Goal: Information Seeking & Learning: Learn about a topic

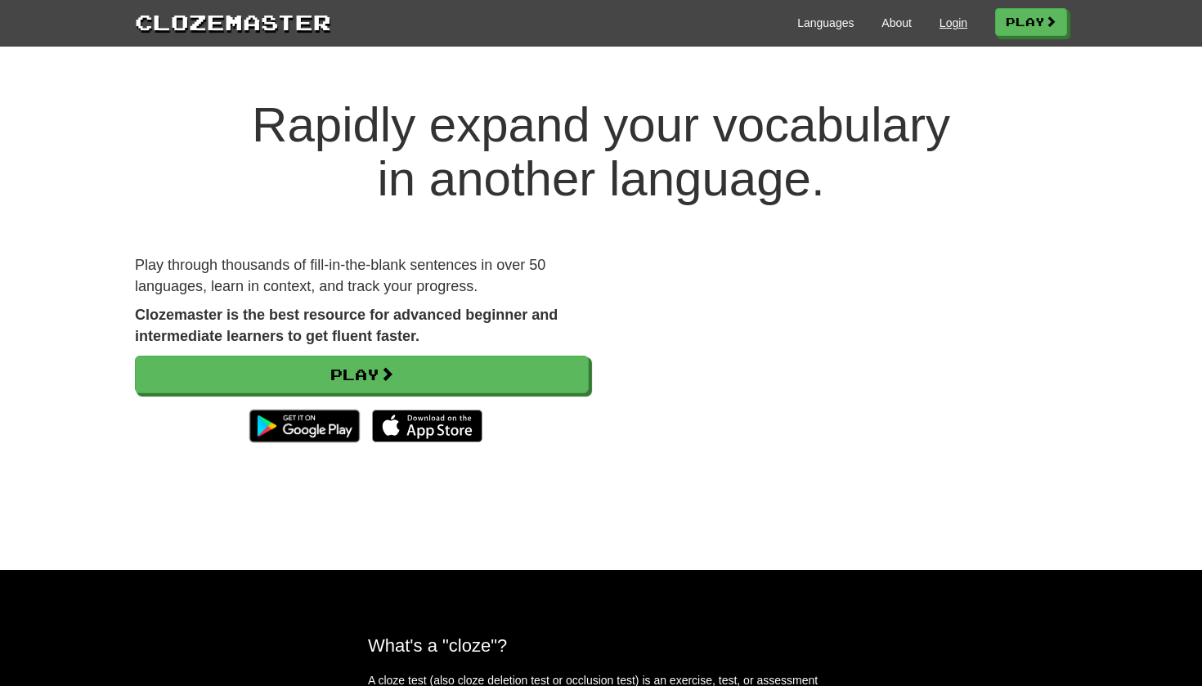
click at [952, 16] on link "Login" at bounding box center [954, 23] width 28 height 16
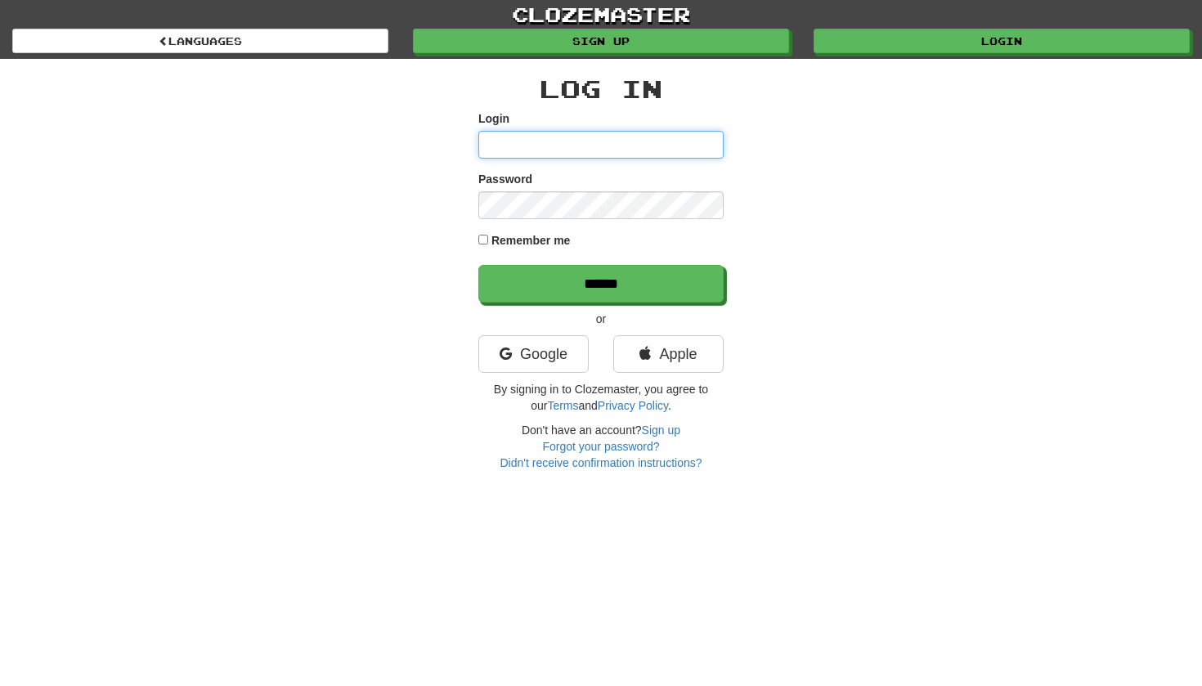
type input "**********"
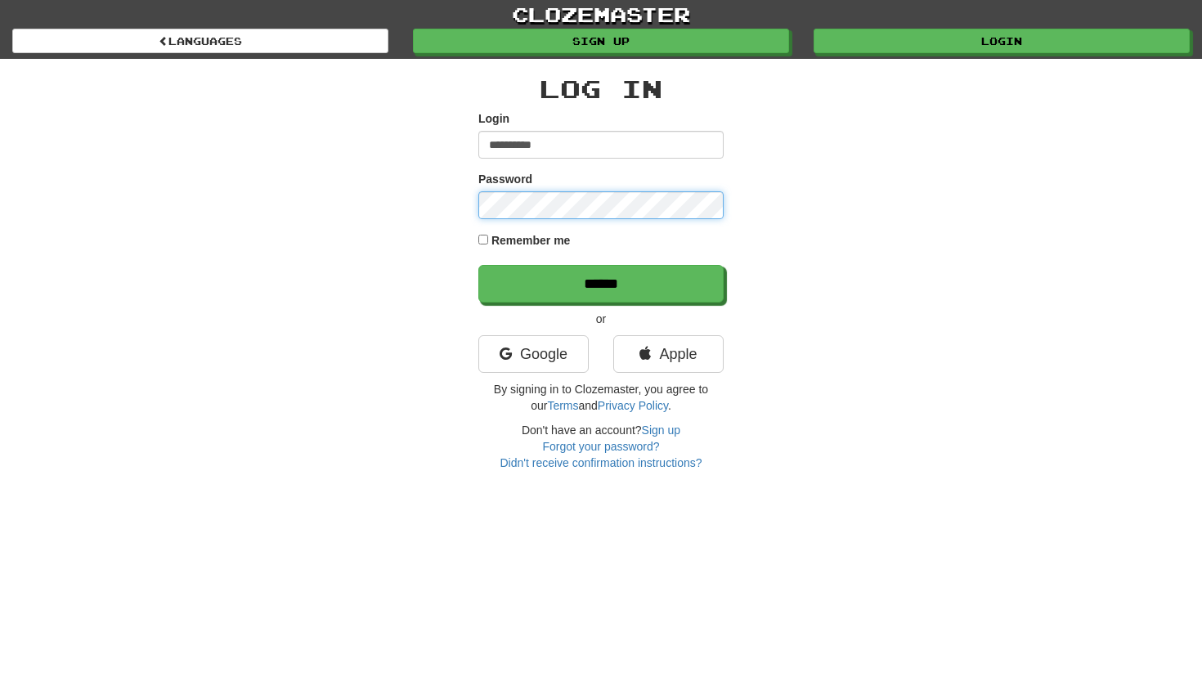
click at [601, 283] on input "******" at bounding box center [601, 284] width 245 height 38
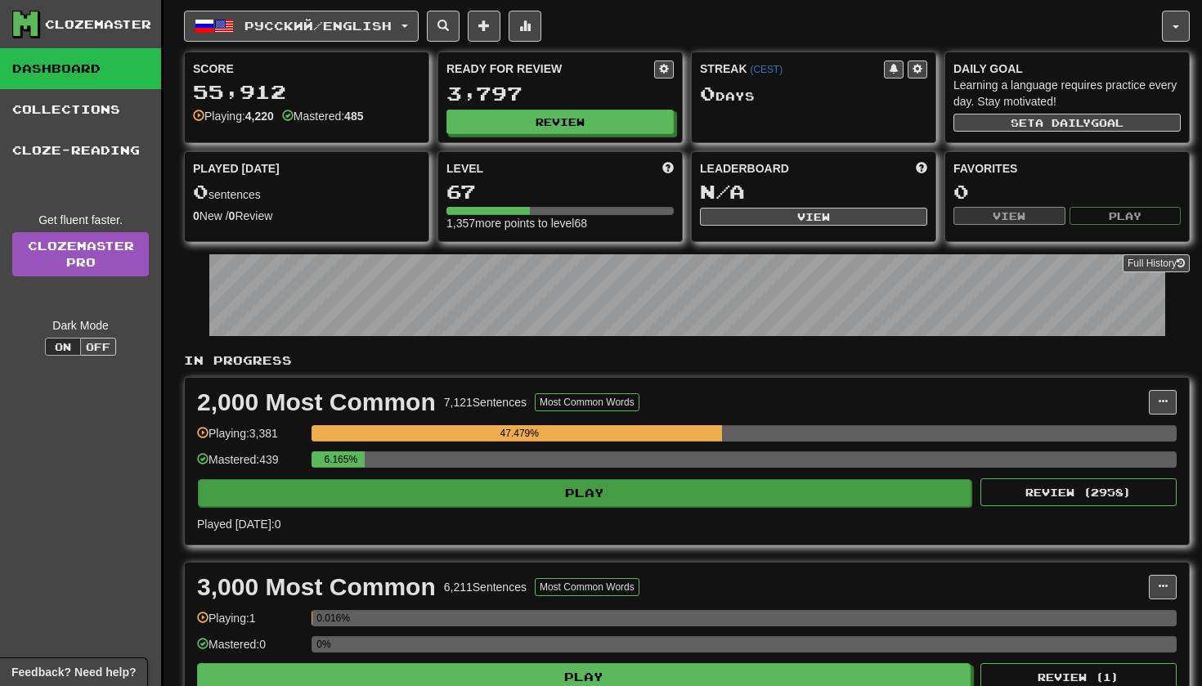
click at [600, 486] on button "Play" at bounding box center [585, 493] width 774 height 28
select select "**"
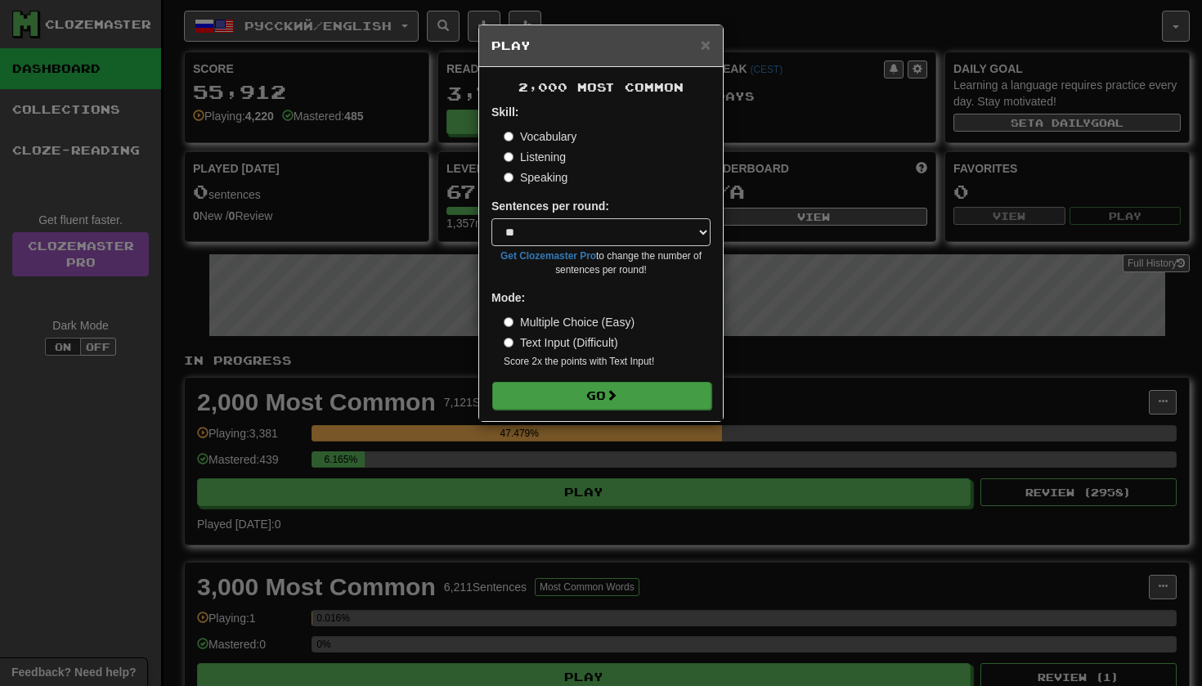
click at [611, 382] on button "Go" at bounding box center [601, 396] width 219 height 28
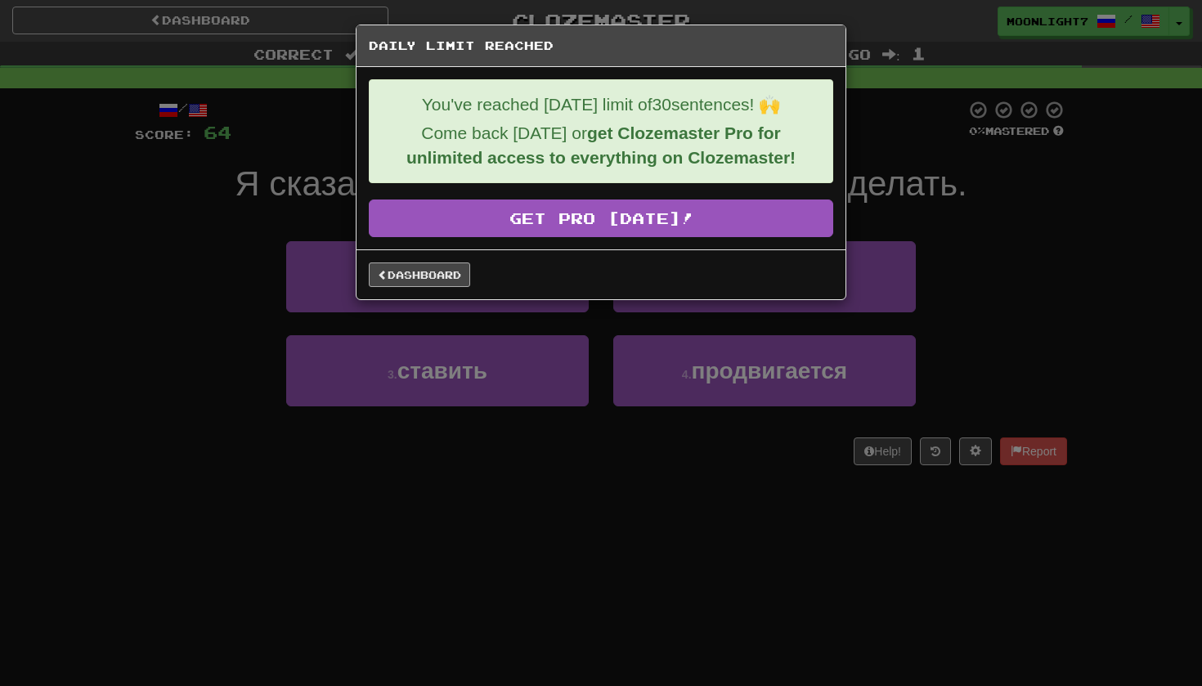
click at [453, 275] on link "Dashboard" at bounding box center [419, 275] width 101 height 25
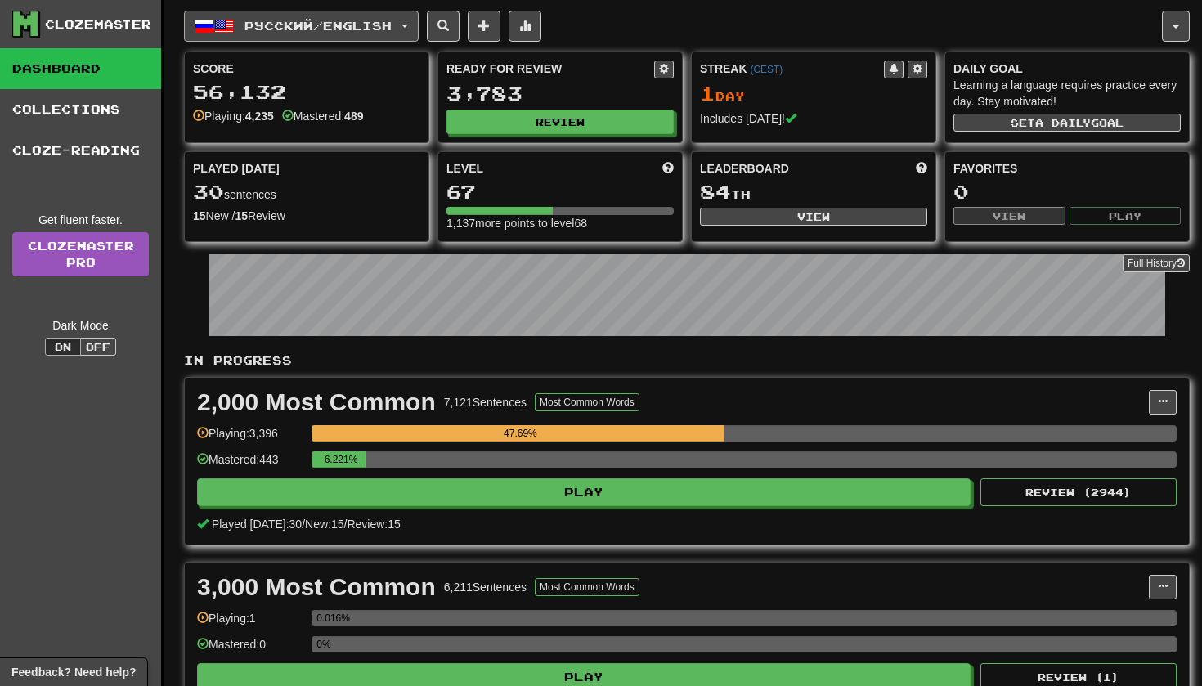
click at [376, 36] on button "Русский / English" at bounding box center [301, 26] width 235 height 31
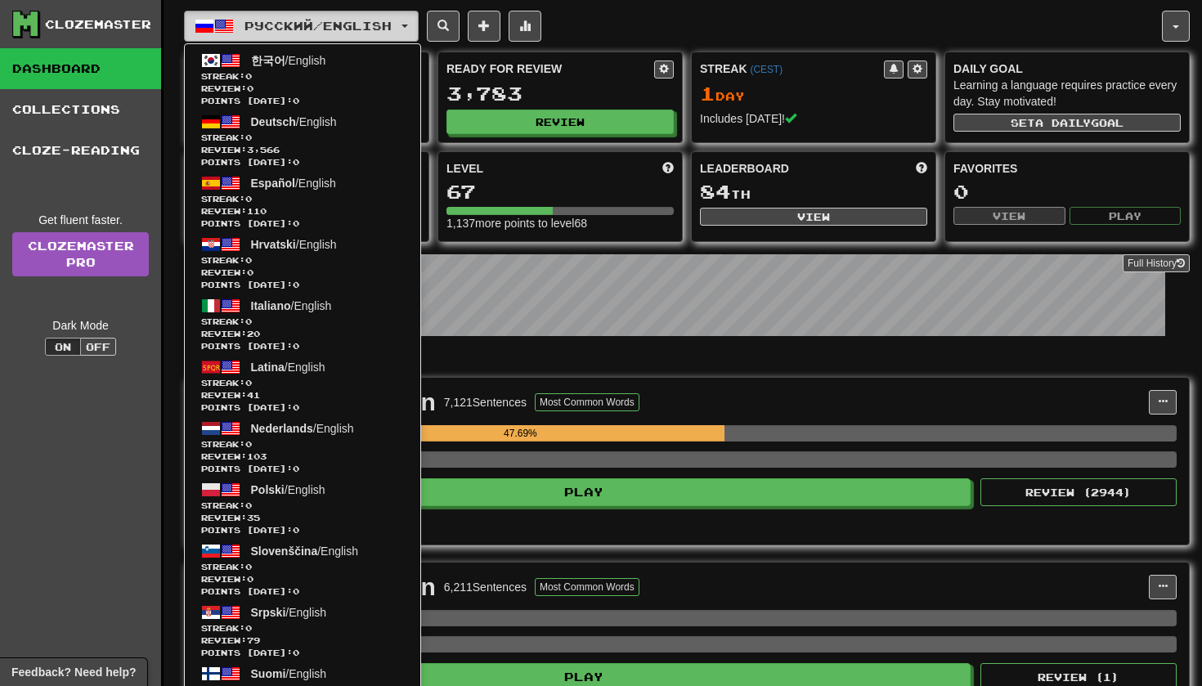
scroll to position [585, 0]
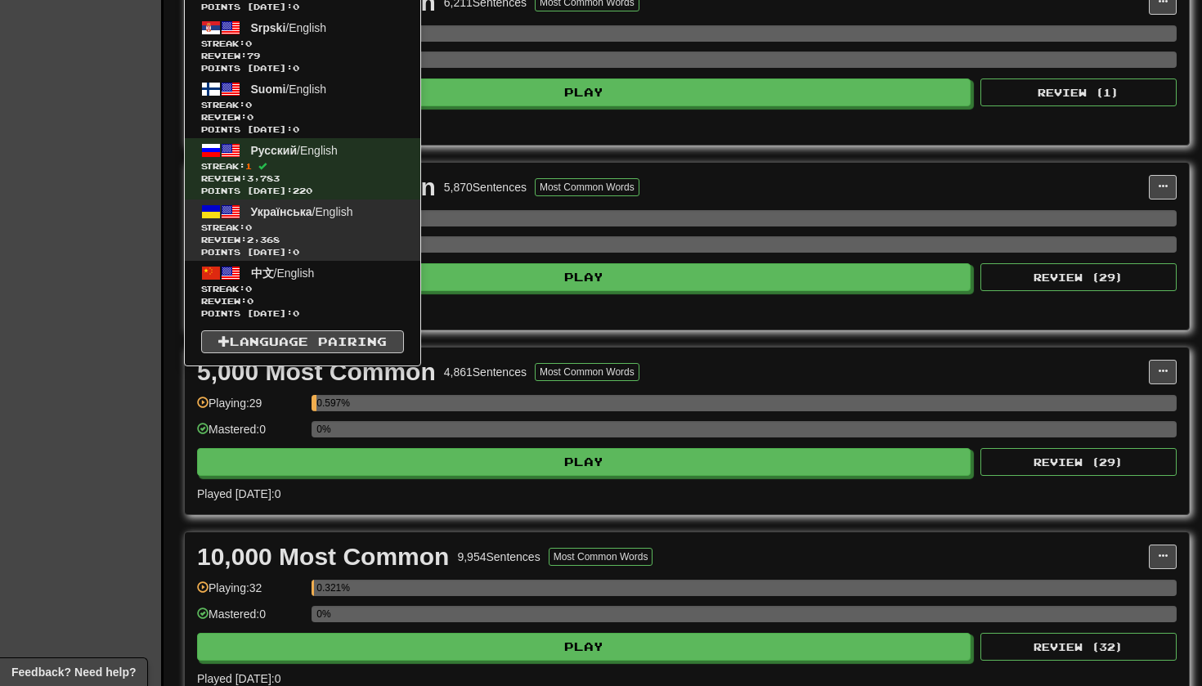
click at [332, 224] on span "Streak: 0" at bounding box center [302, 228] width 203 height 12
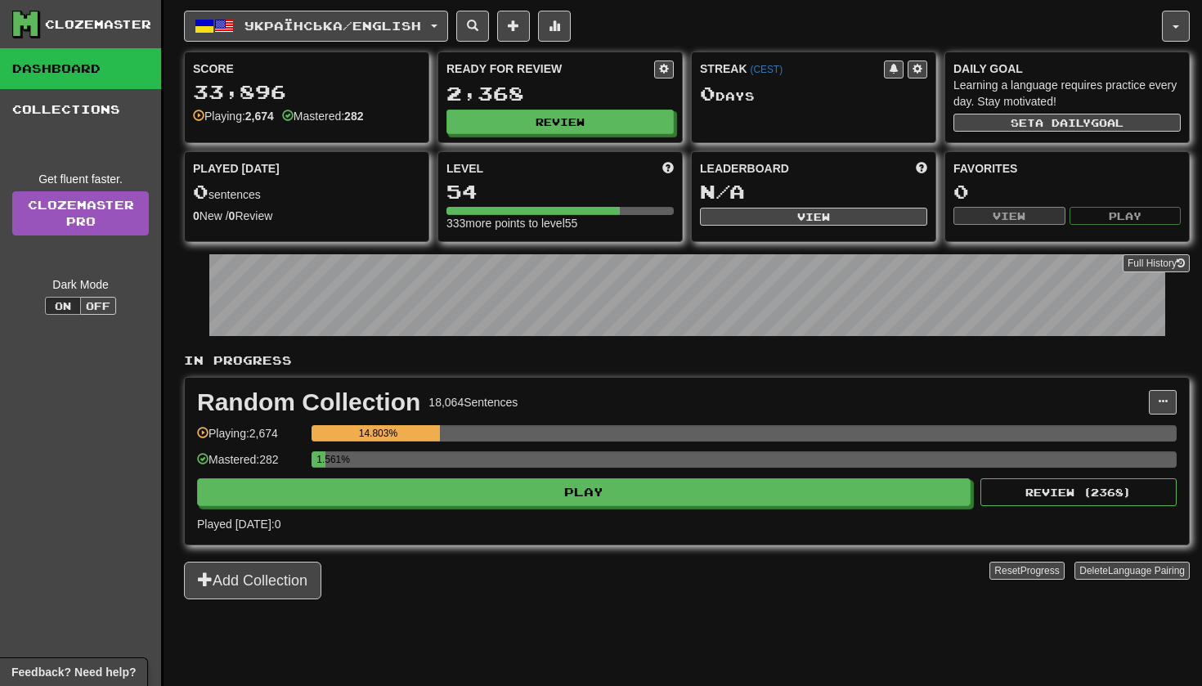
click at [609, 508] on div "Random Collection 18,064 Sentences Manage Sentences Unpin from Dashboard Playin…" at bounding box center [687, 461] width 1004 height 167
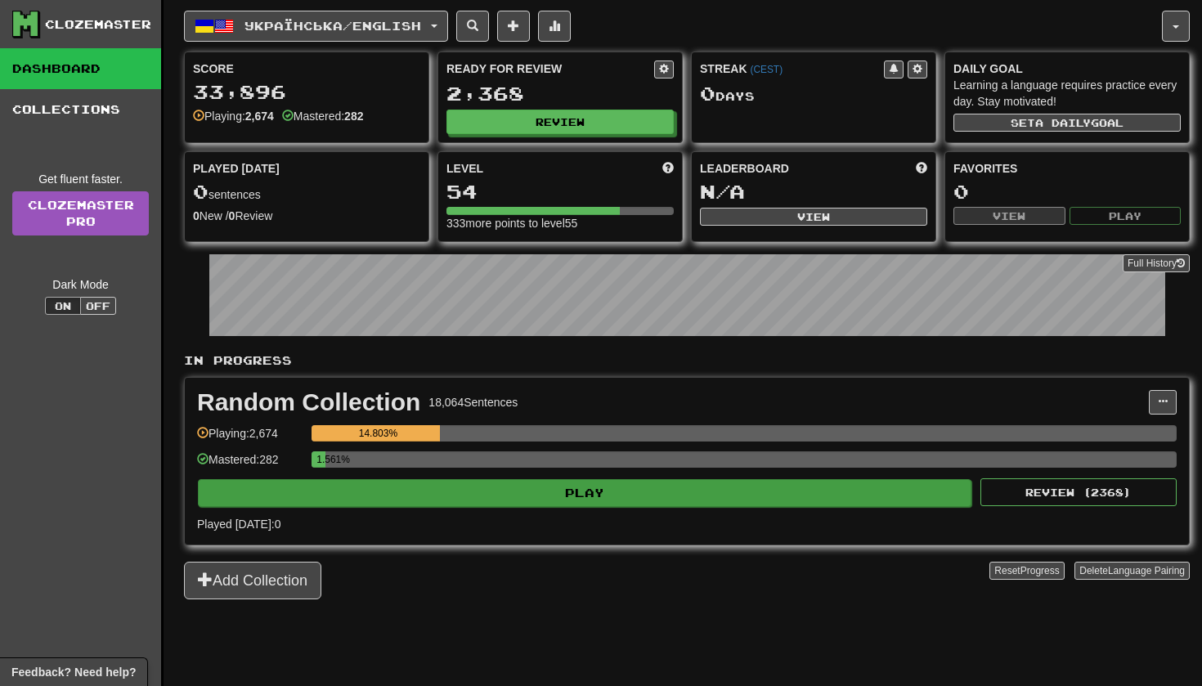
click at [604, 497] on button "Play" at bounding box center [585, 493] width 774 height 28
select select "**"
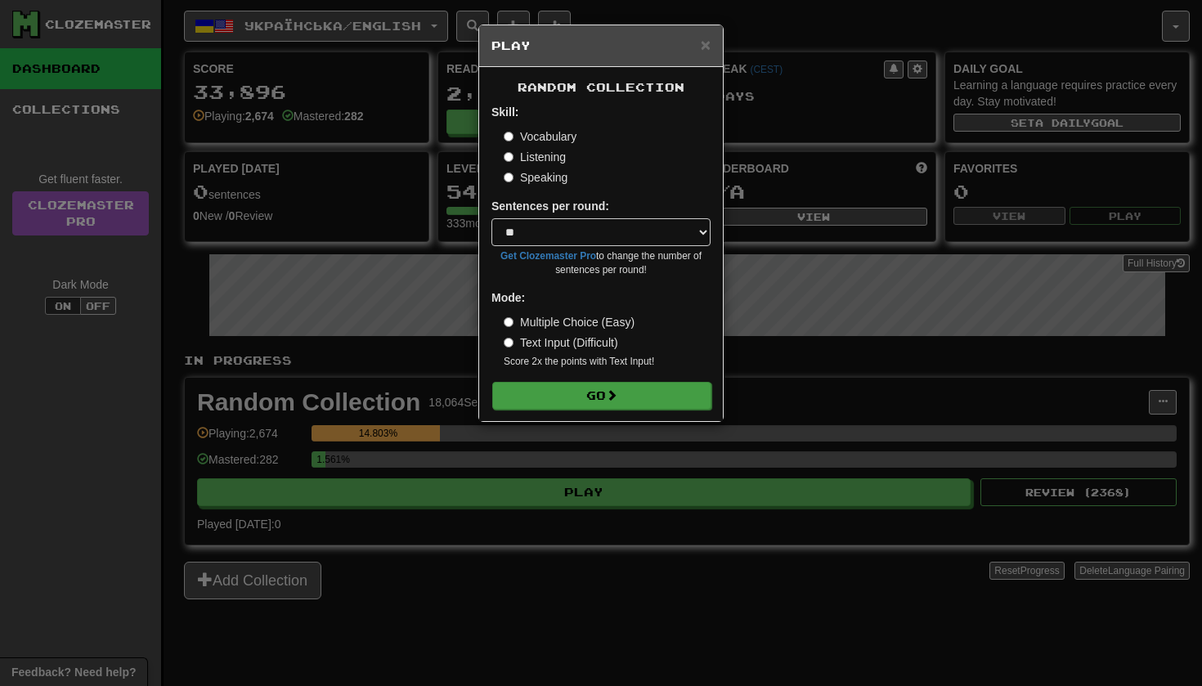
click at [591, 397] on button "Go" at bounding box center [601, 396] width 219 height 28
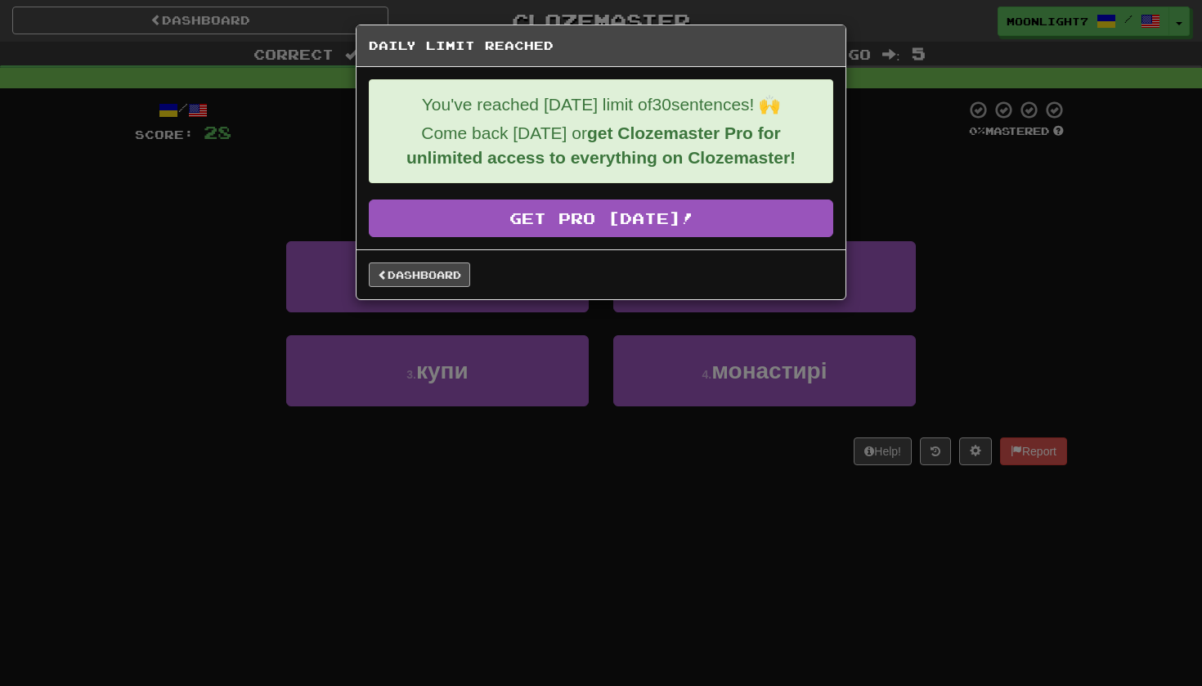
click at [439, 283] on link "Dashboard" at bounding box center [419, 275] width 101 height 25
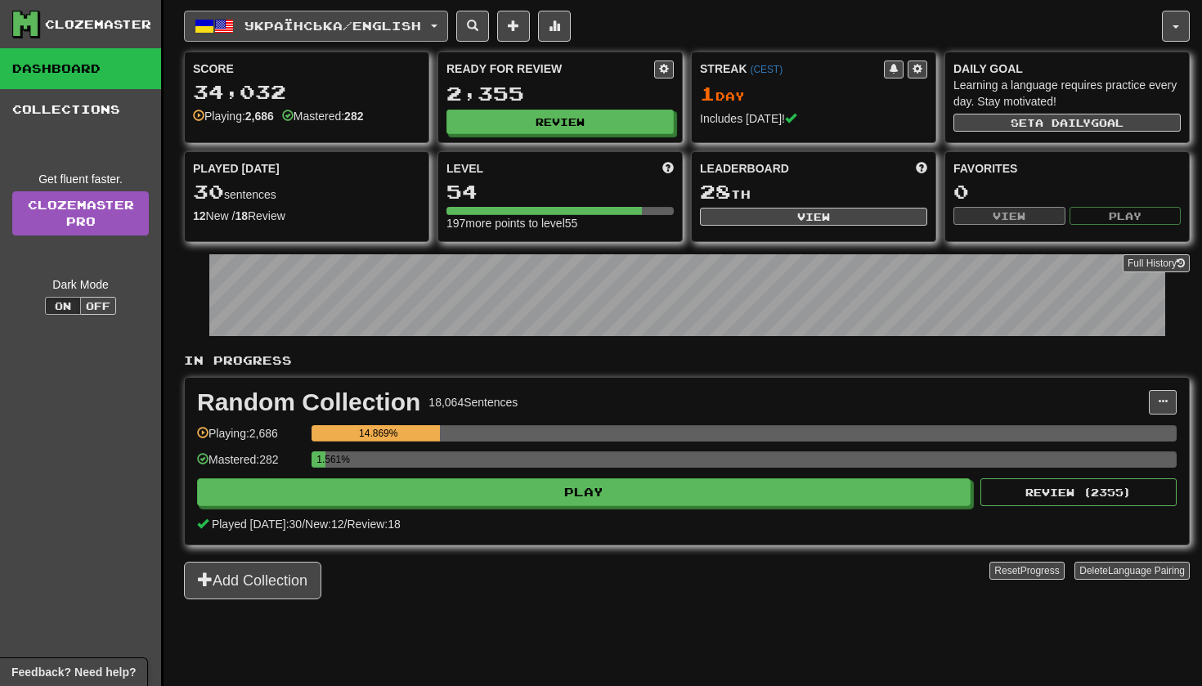
click at [340, 24] on span "Українська / English" at bounding box center [333, 26] width 177 height 14
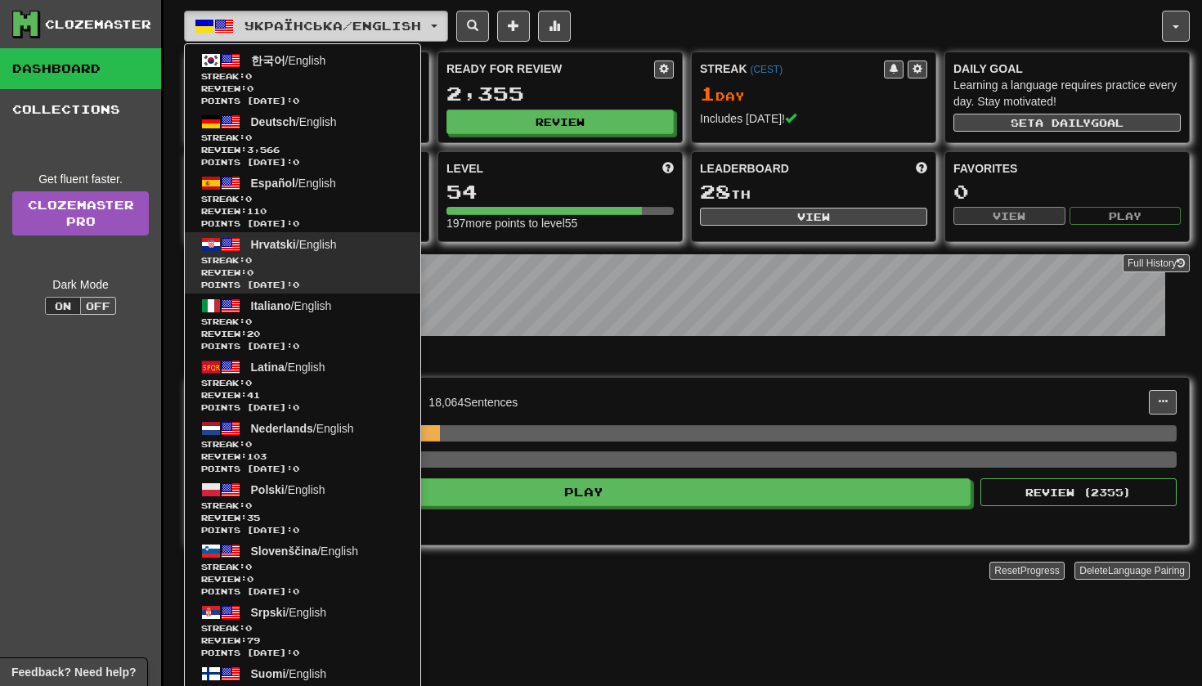
scroll to position [290, 0]
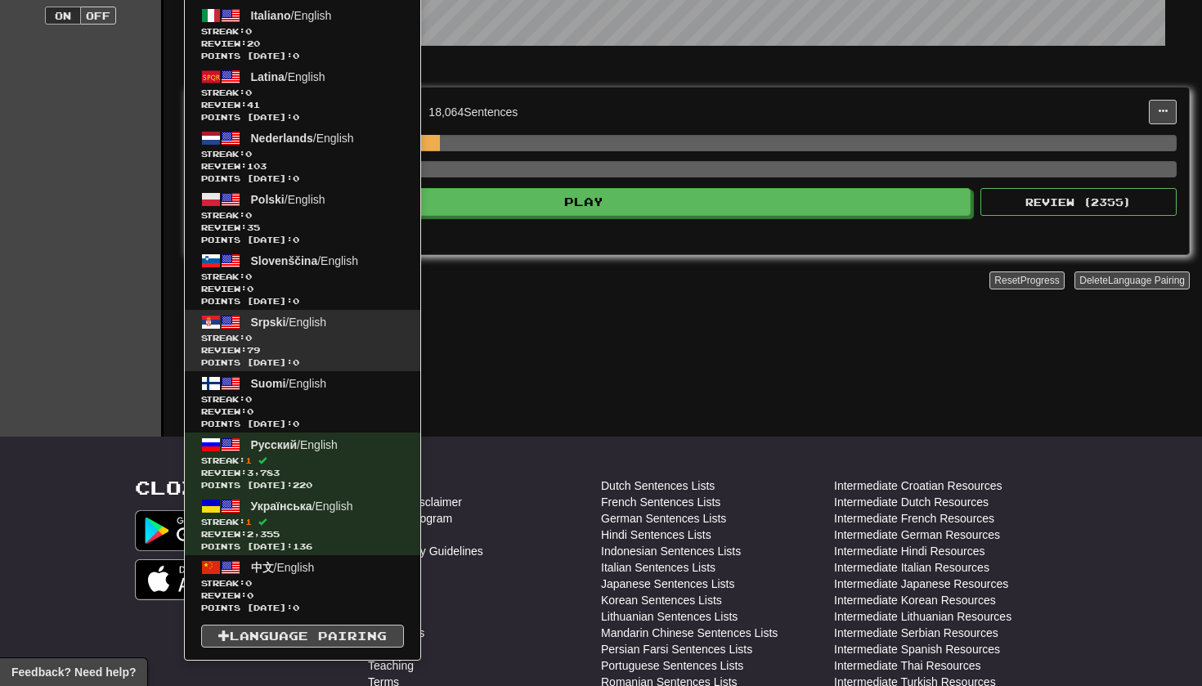
click at [327, 318] on span "Srpski / English" at bounding box center [289, 322] width 76 height 13
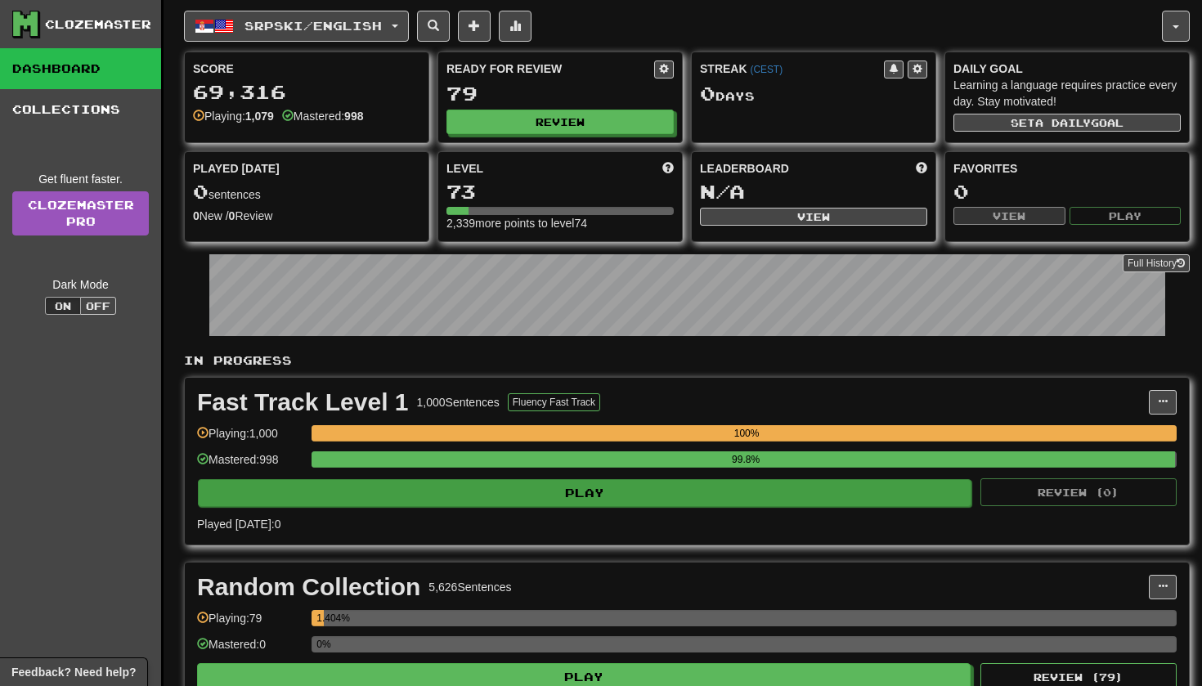
click at [479, 497] on button "Play" at bounding box center [585, 493] width 774 height 28
select select "**"
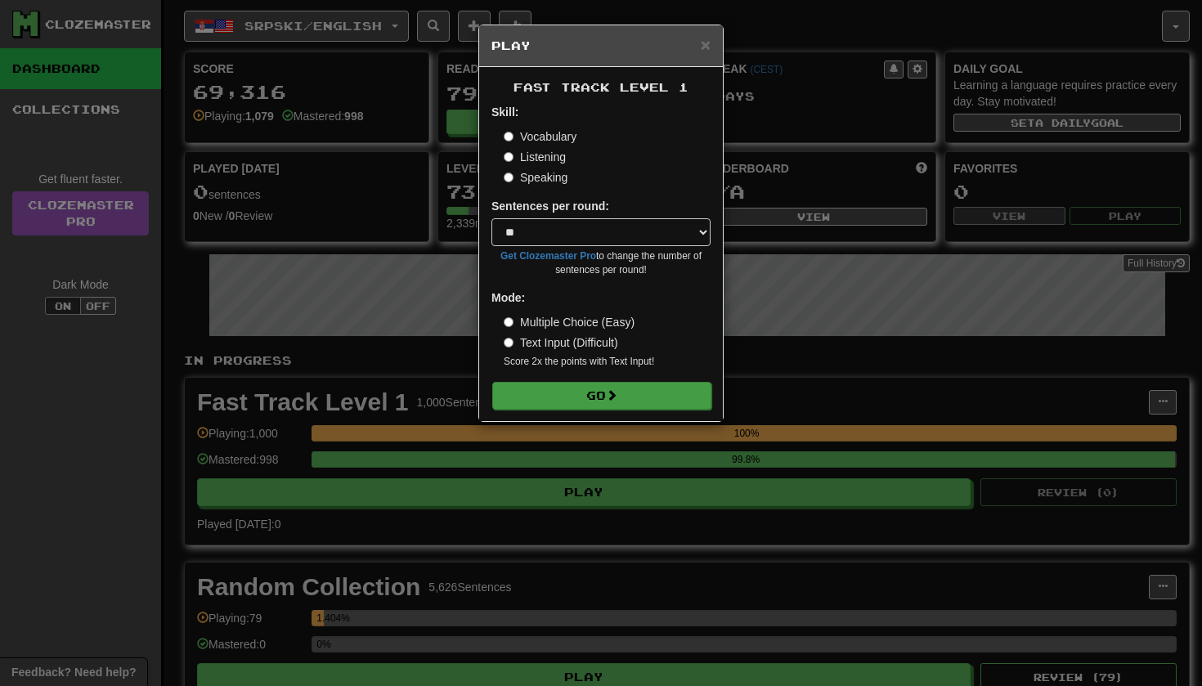
click at [572, 397] on button "Go" at bounding box center [601, 396] width 219 height 28
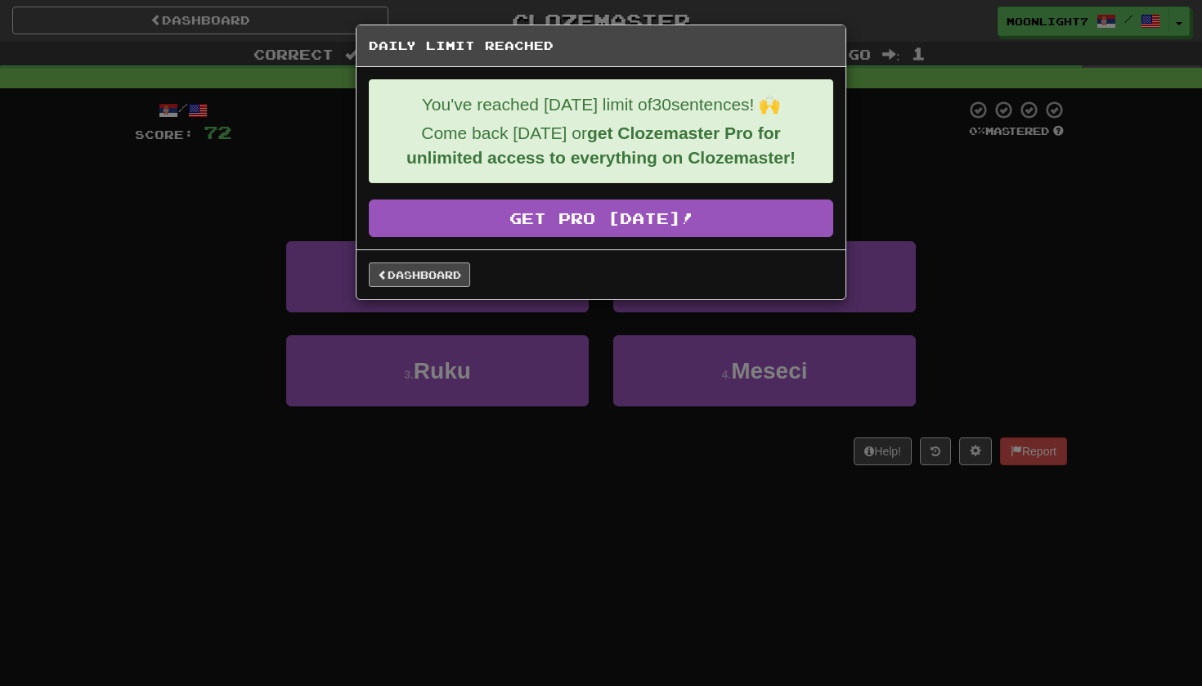
click at [447, 270] on link "Dashboard" at bounding box center [419, 275] width 101 height 25
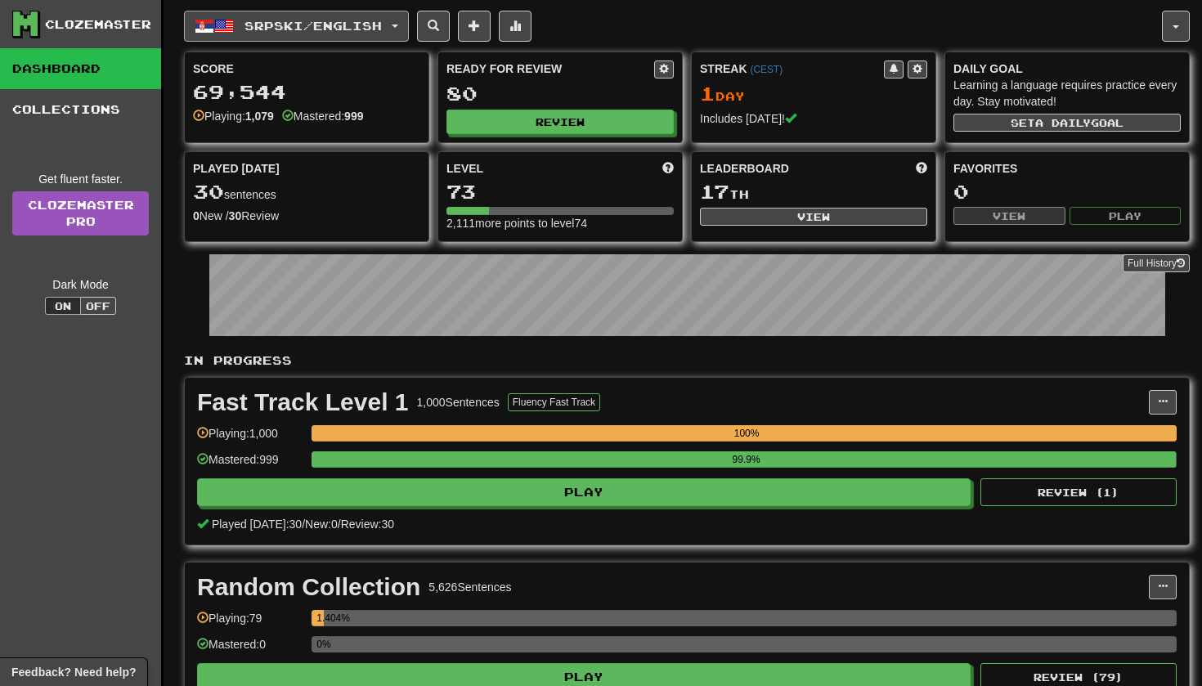
click at [360, 24] on span "Srpski / English" at bounding box center [313, 26] width 137 height 14
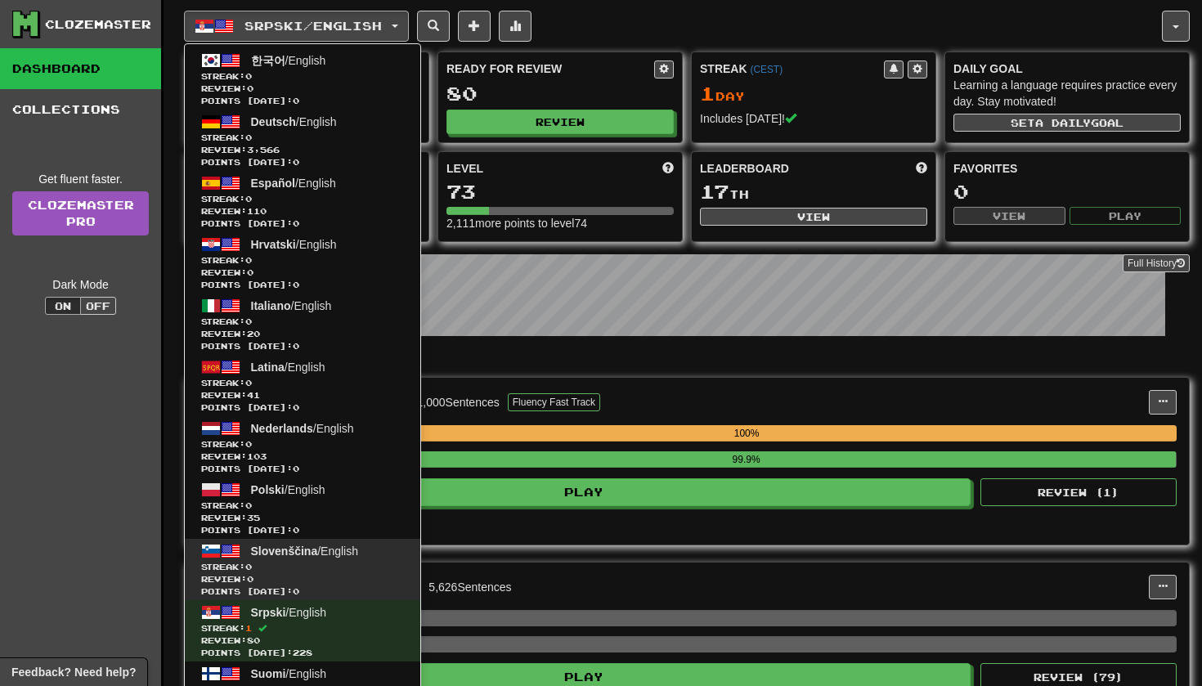
click at [334, 550] on span "Slovenščina / English" at bounding box center [305, 551] width 108 height 13
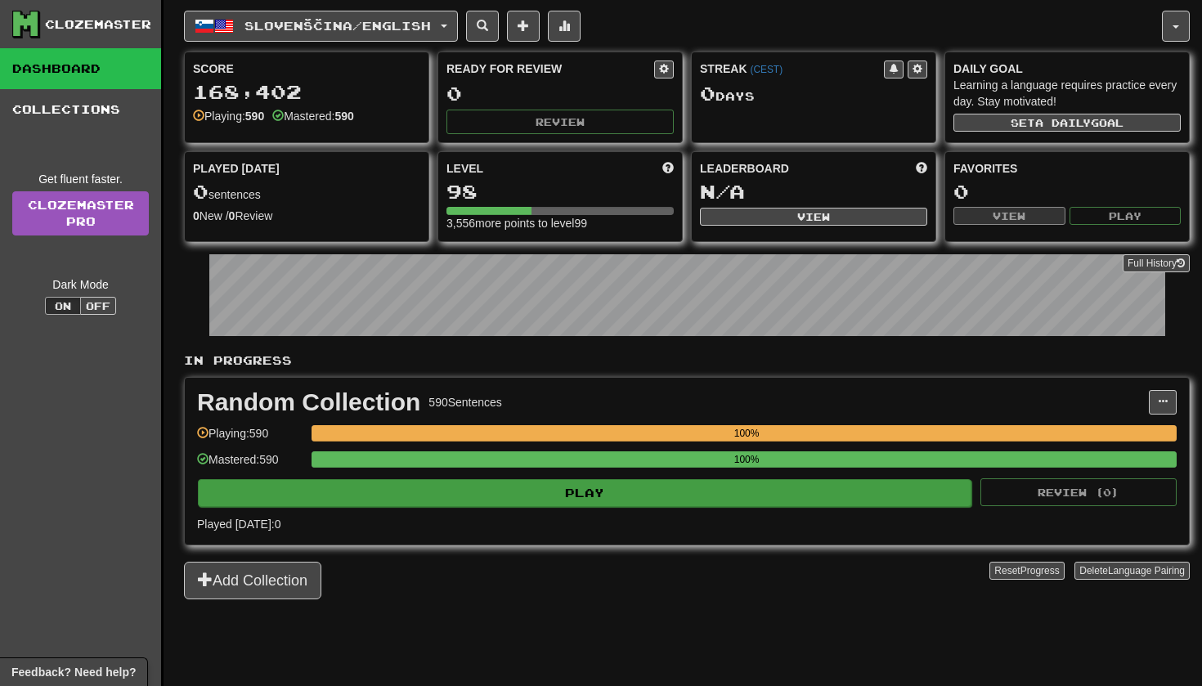
click at [663, 503] on button "Play" at bounding box center [585, 493] width 774 height 28
select select "**"
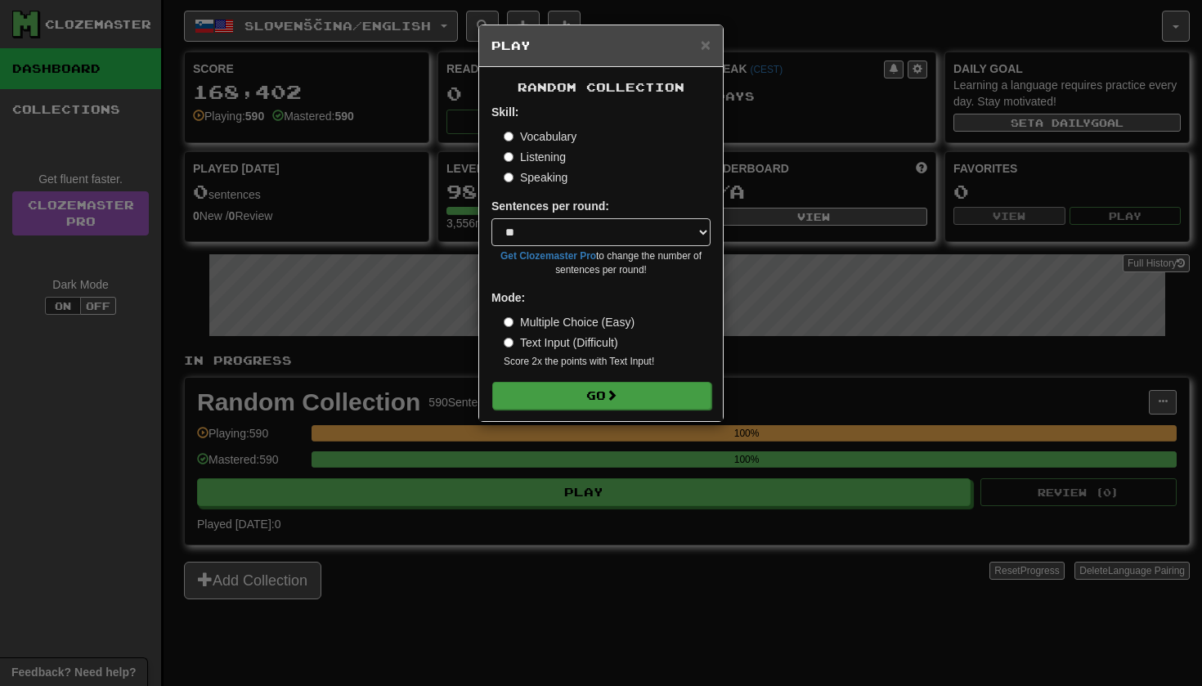
click at [665, 386] on button "Go" at bounding box center [601, 396] width 219 height 28
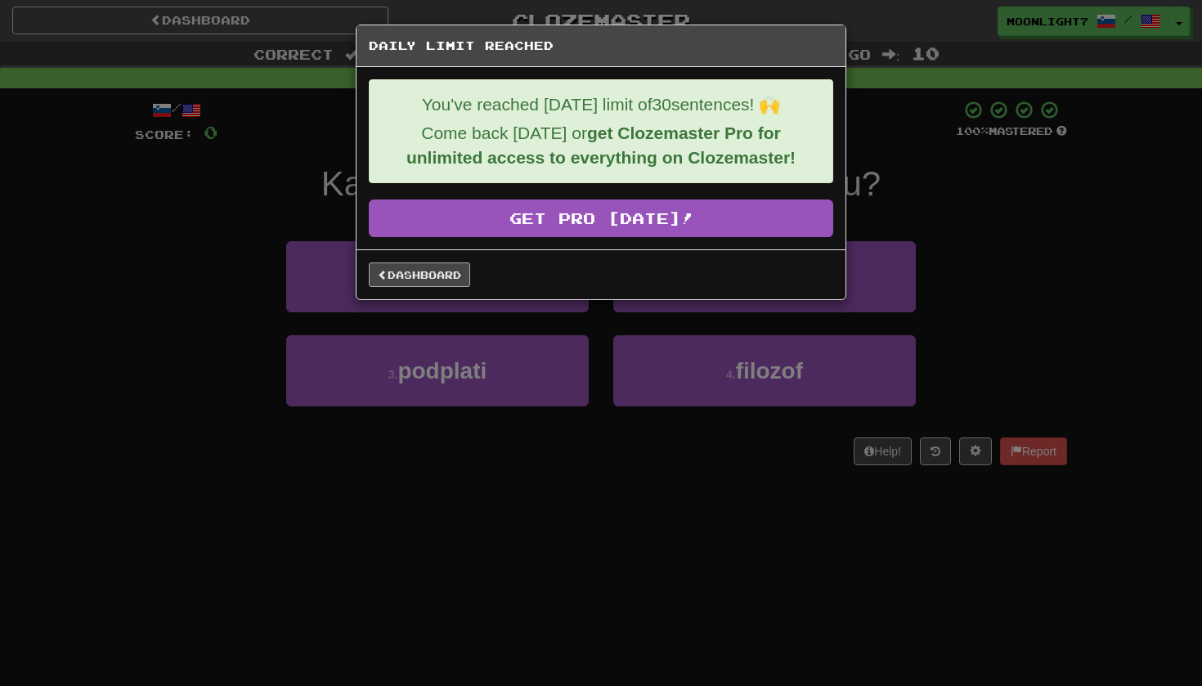
click at [434, 282] on link "Dashboard" at bounding box center [419, 275] width 101 height 25
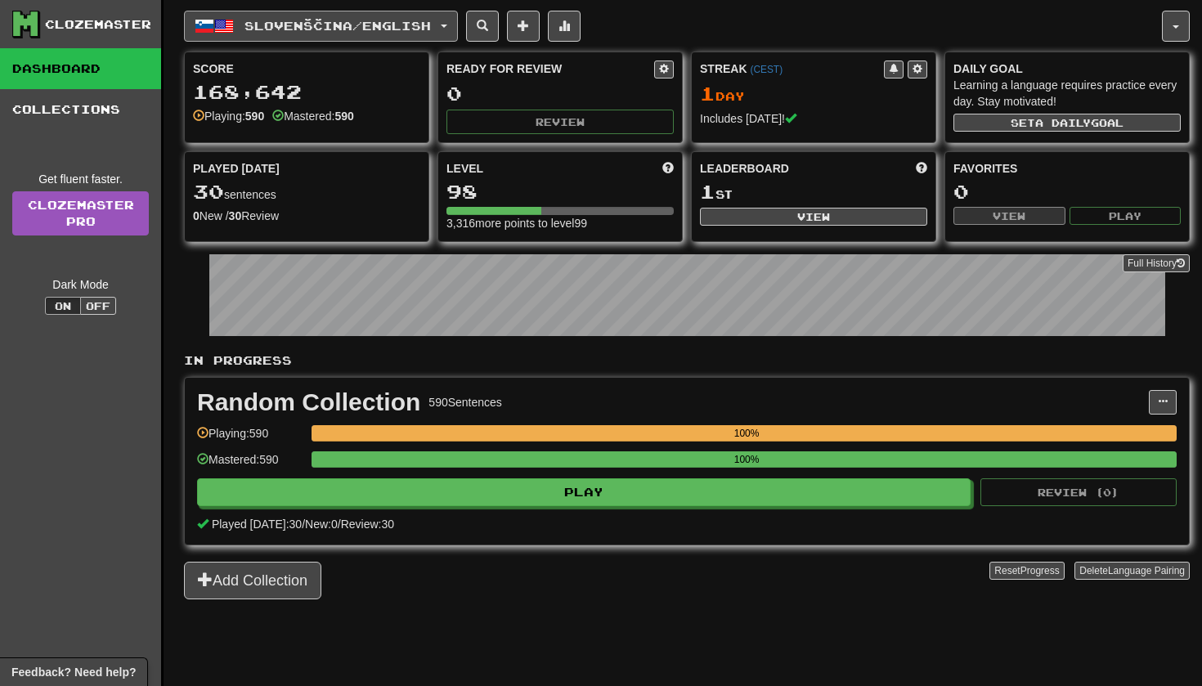
click at [420, 38] on button "Slovenščina / English" at bounding box center [321, 26] width 274 height 31
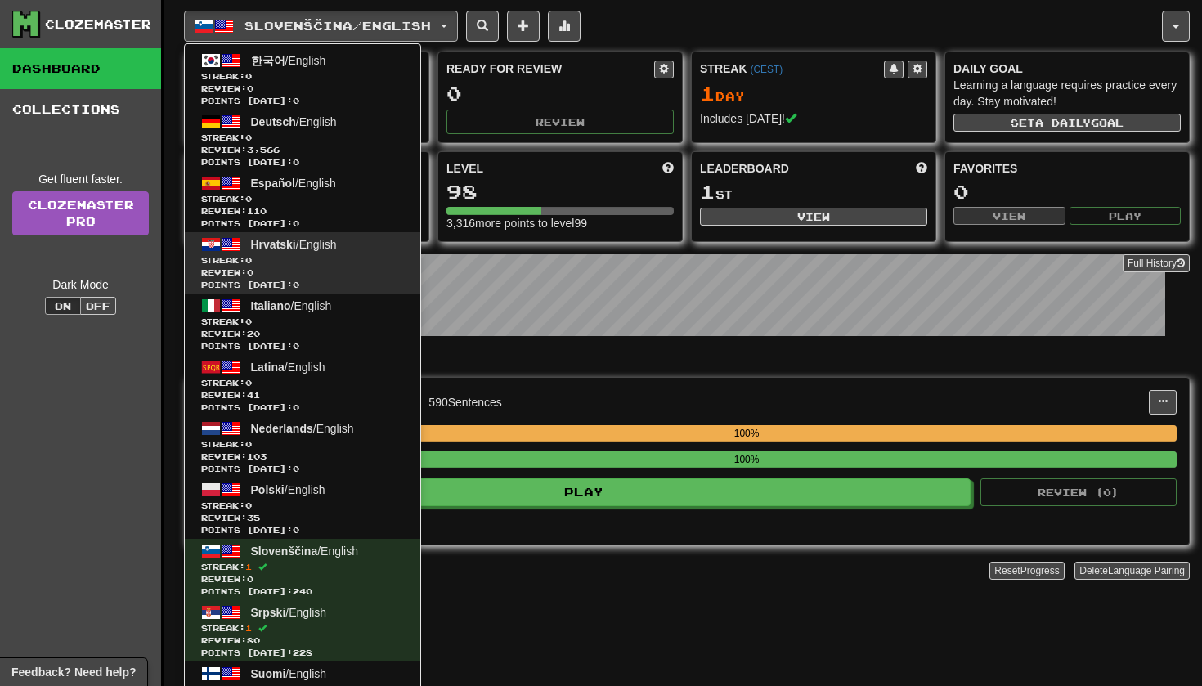
click at [357, 269] on span "Review: 0" at bounding box center [302, 273] width 203 height 12
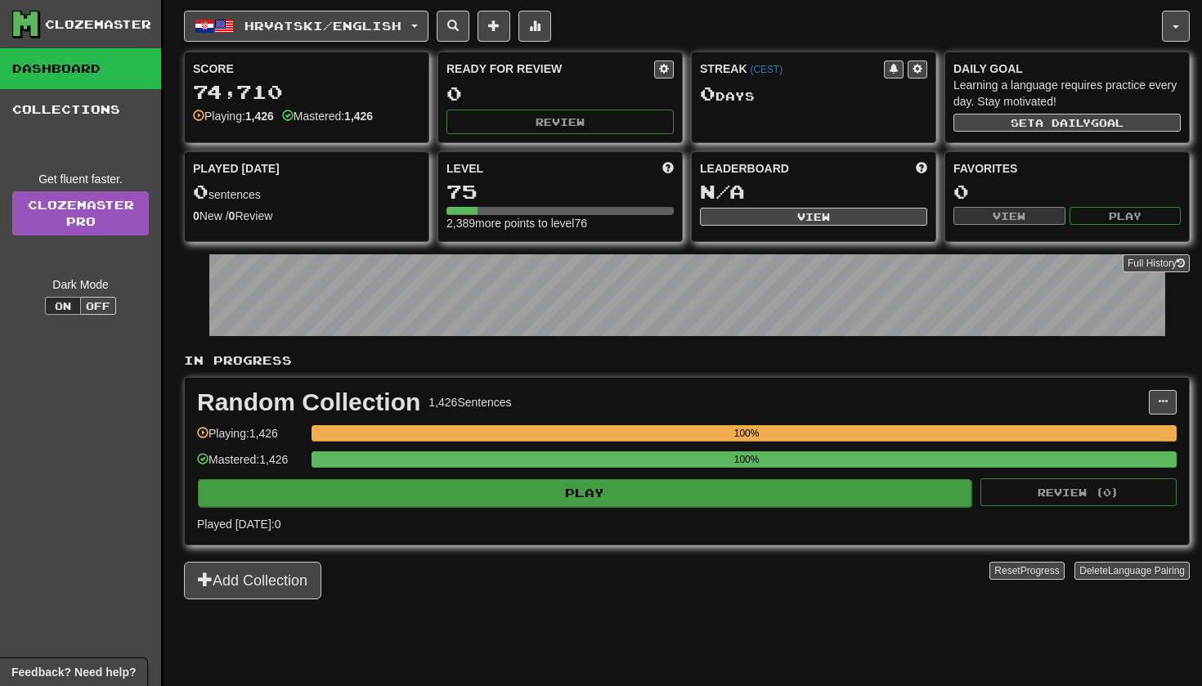
click at [628, 494] on button "Play" at bounding box center [585, 493] width 774 height 28
select select "**"
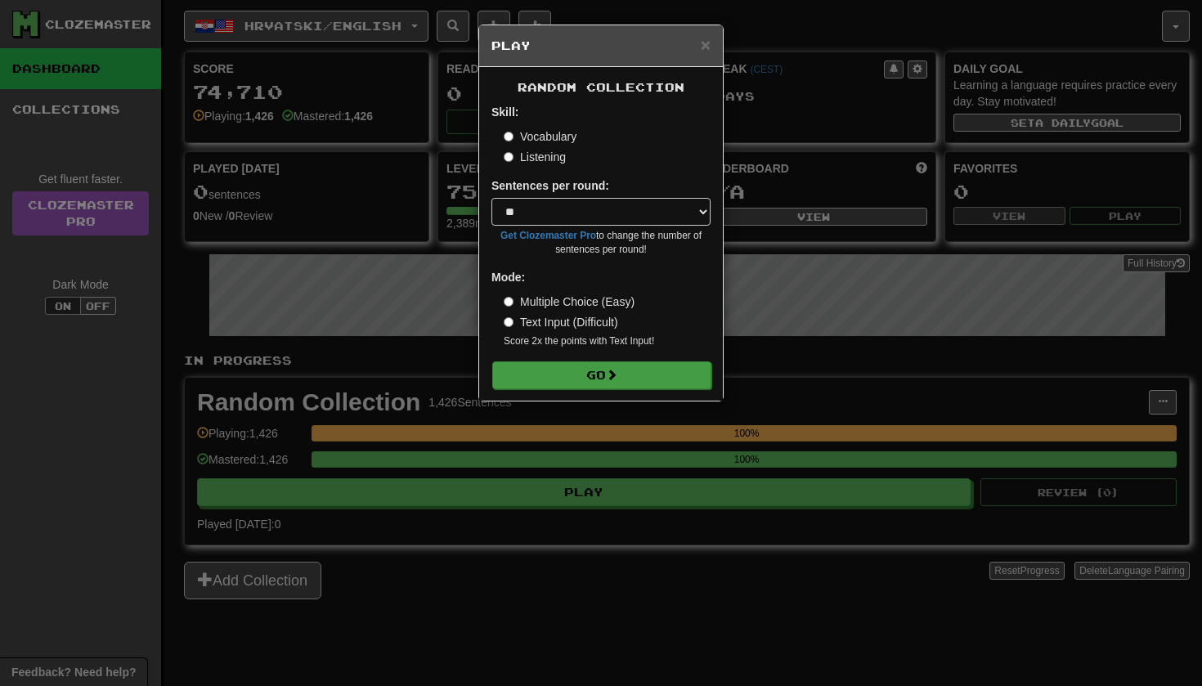
click at [623, 377] on button "Go" at bounding box center [601, 376] width 219 height 28
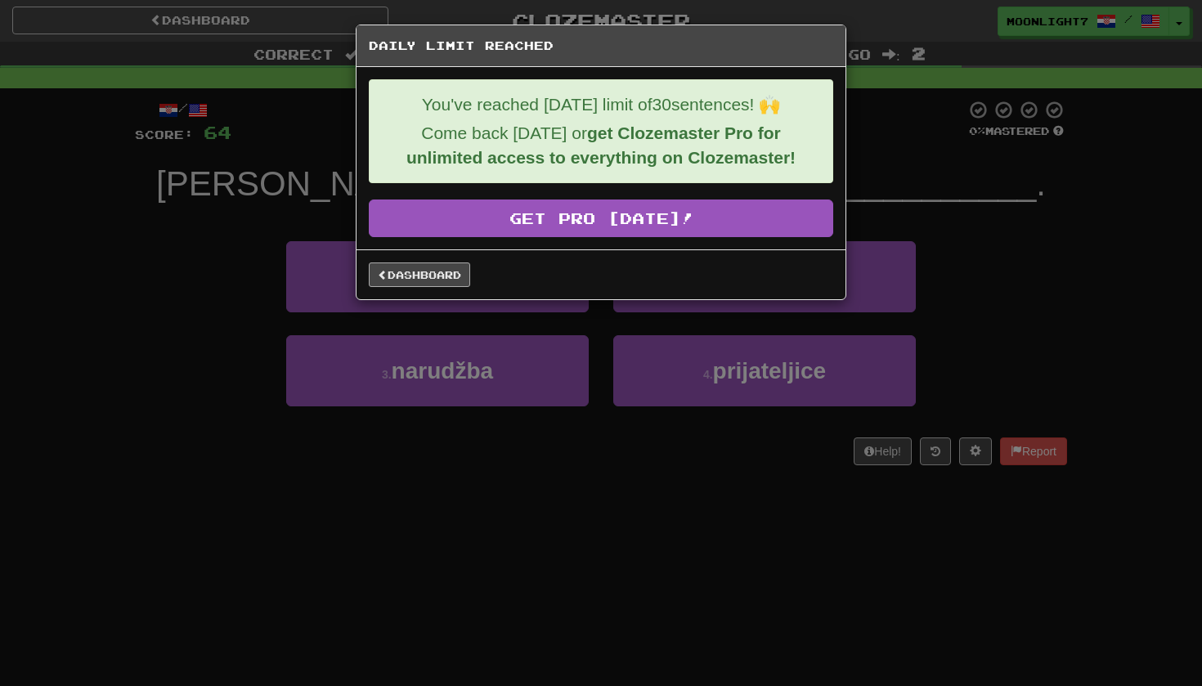
click at [398, 280] on link "Dashboard" at bounding box center [419, 275] width 101 height 25
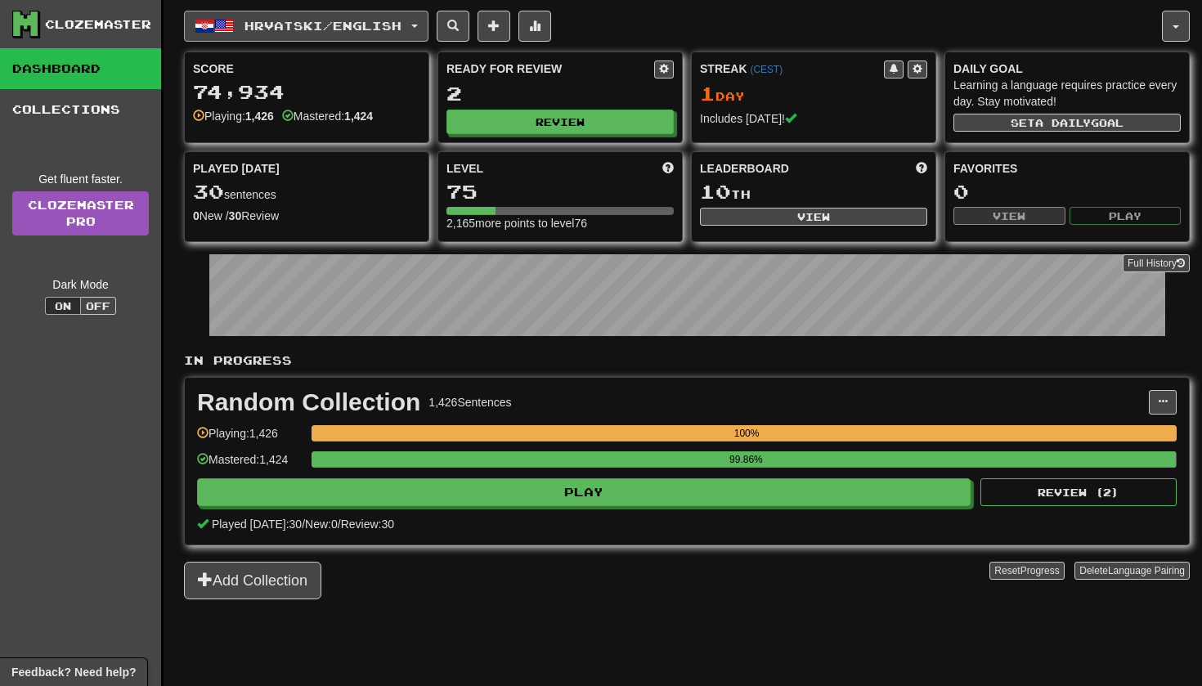
click at [402, 23] on span "Hrvatski / English" at bounding box center [323, 26] width 157 height 14
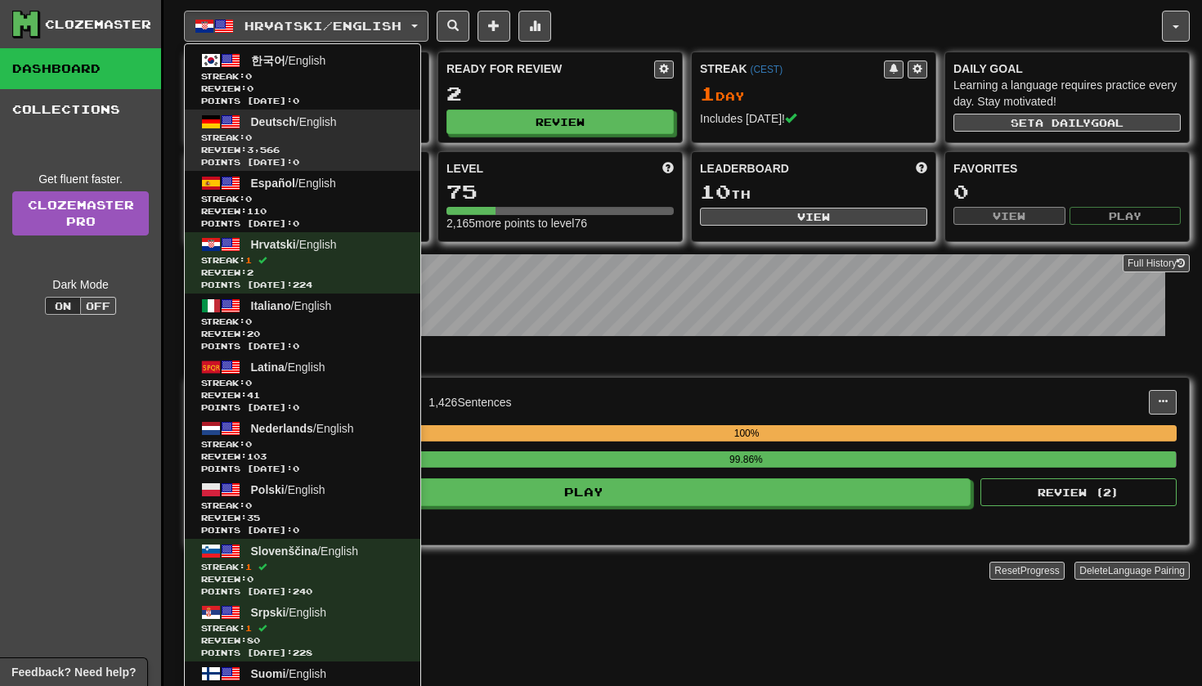
click at [393, 151] on span "Review: 3,566" at bounding box center [302, 150] width 203 height 12
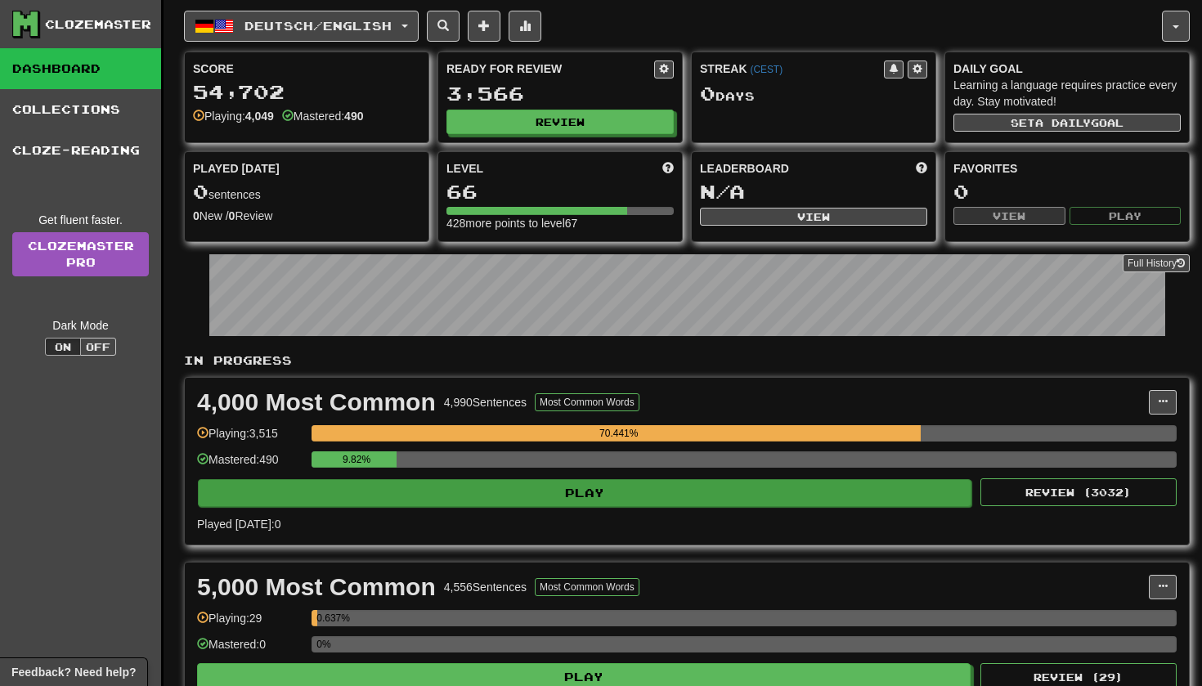
click at [792, 485] on button "Play" at bounding box center [585, 493] width 774 height 28
select select "**"
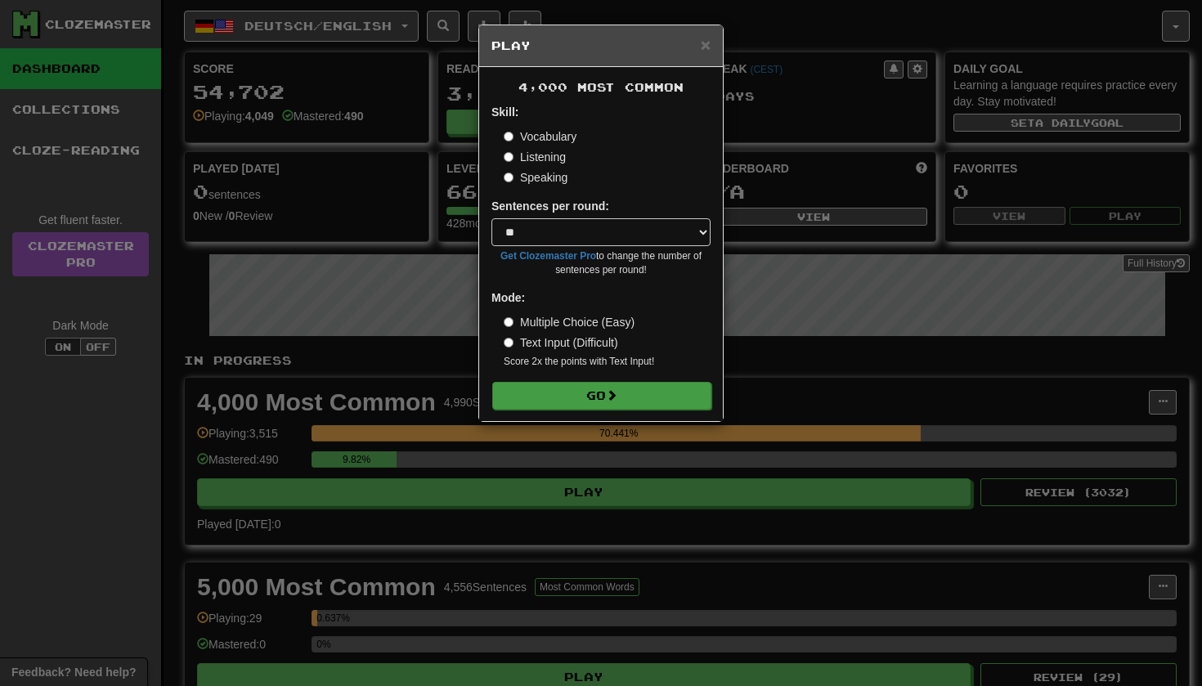
click at [690, 393] on button "Go" at bounding box center [601, 396] width 219 height 28
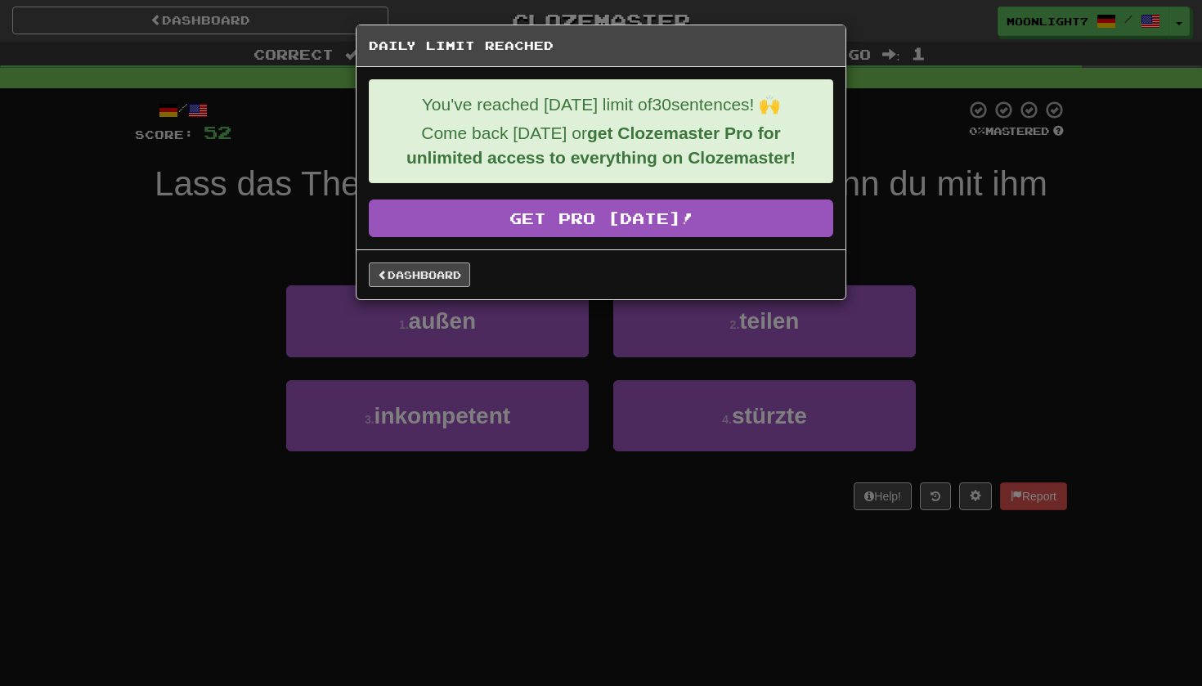
click at [429, 272] on link "Dashboard" at bounding box center [419, 275] width 101 height 25
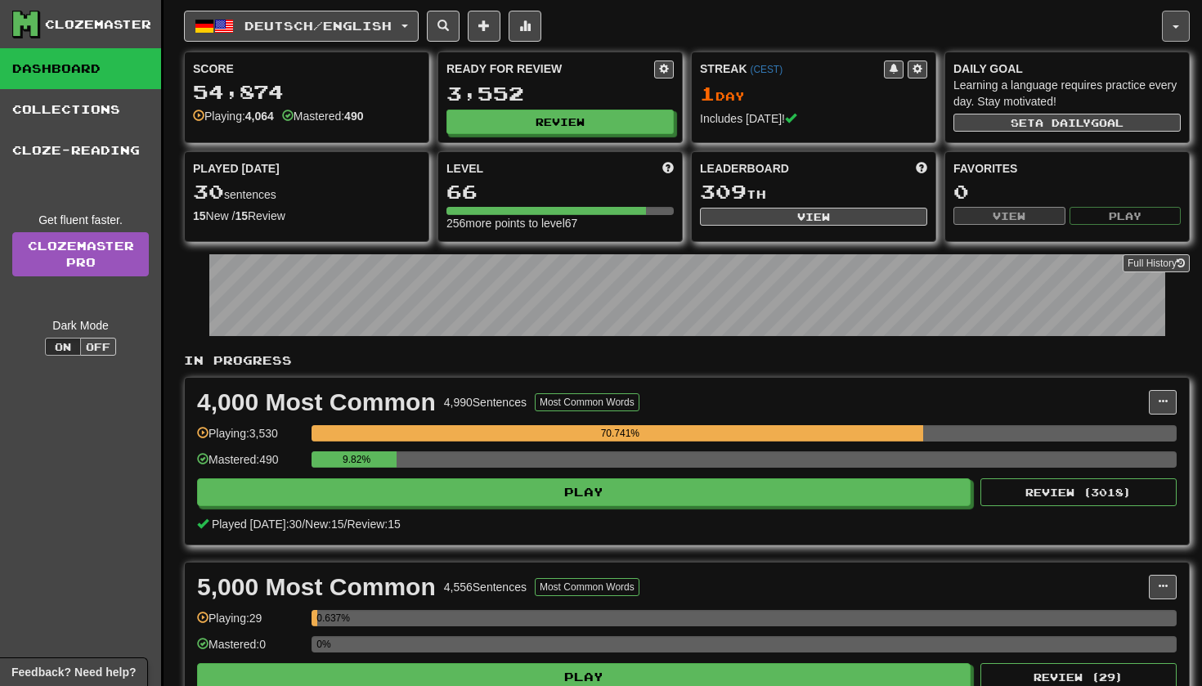
click at [1182, 24] on button "button" at bounding box center [1176, 26] width 28 height 31
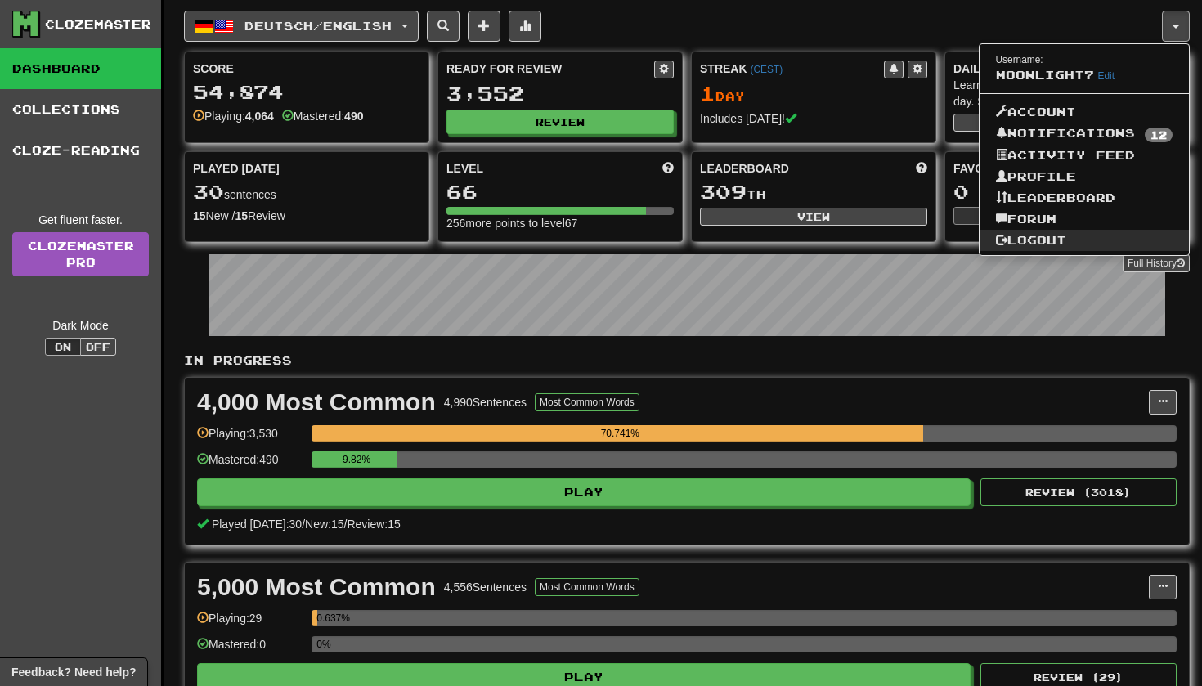
click at [1066, 234] on link "Logout" at bounding box center [1085, 240] width 210 height 21
